Goal: Use online tool/utility: Utilize a website feature to perform a specific function

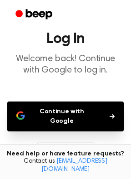
scroll to position [73, 0]
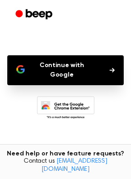
click at [80, 63] on button "Continue with Google" at bounding box center [65, 70] width 116 height 30
click at [54, 96] on icon at bounding box center [66, 108] width 58 height 25
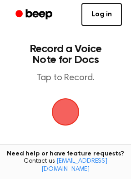
click at [70, 113] on span "button" at bounding box center [65, 111] width 25 height 25
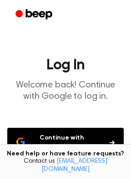
click at [70, 140] on button "Continue with Google" at bounding box center [65, 143] width 116 height 30
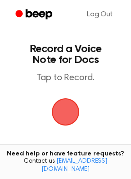
click at [70, 113] on span "button" at bounding box center [65, 111] width 25 height 25
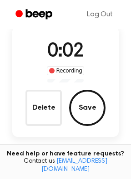
scroll to position [73, 0]
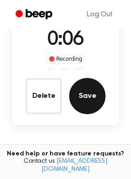
click at [78, 94] on button "Save" at bounding box center [87, 96] width 36 height 36
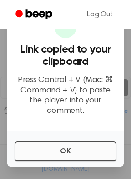
scroll to position [118, 0]
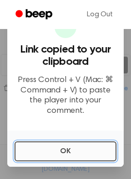
click at [68, 152] on button "OK" at bounding box center [66, 152] width 102 height 20
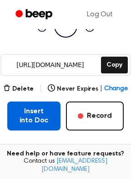
click at [37, 120] on button "Insert into Doc" at bounding box center [33, 116] width 53 height 29
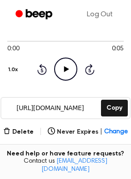
scroll to position [111, 0]
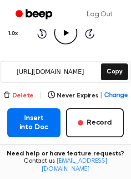
click at [22, 93] on button "Delete" at bounding box center [18, 96] width 30 height 10
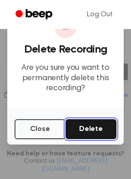
click at [77, 122] on button "Delete" at bounding box center [90, 129] width 51 height 20
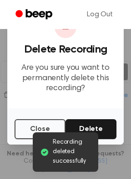
click at [13, 149] on div at bounding box center [65, 89] width 131 height 179
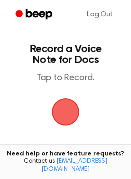
click at [69, 114] on span "button" at bounding box center [65, 111] width 25 height 25
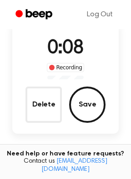
scroll to position [36, 0]
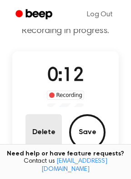
click at [44, 134] on button "Delete" at bounding box center [43, 132] width 36 height 36
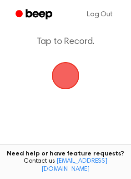
scroll to position [0, 0]
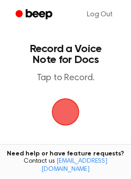
click at [61, 113] on span "button" at bounding box center [65, 111] width 25 height 25
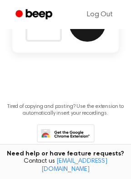
click at [90, 35] on button "Save" at bounding box center [87, 23] width 36 height 36
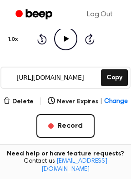
scroll to position [105, 0]
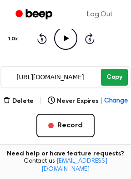
click at [107, 78] on button "Copy" at bounding box center [114, 77] width 27 height 17
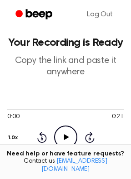
scroll to position [109, 0]
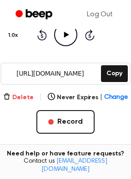
click at [32, 96] on button "Delete" at bounding box center [18, 98] width 30 height 10
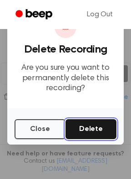
click at [77, 124] on button "Delete" at bounding box center [90, 129] width 51 height 20
